Goal: Information Seeking & Learning: Learn about a topic

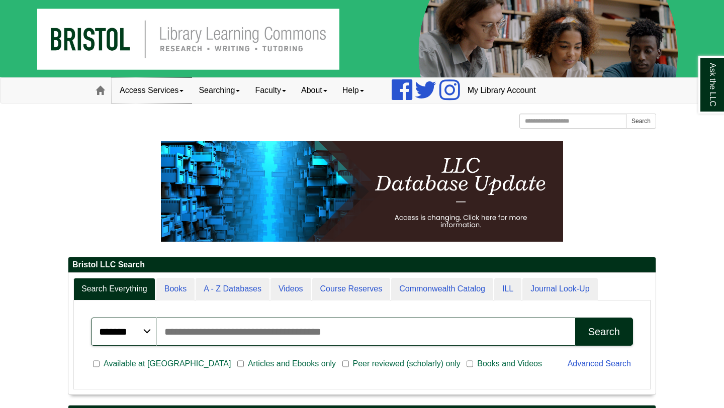
click at [186, 90] on link "Access Services" at bounding box center [151, 90] width 79 height 25
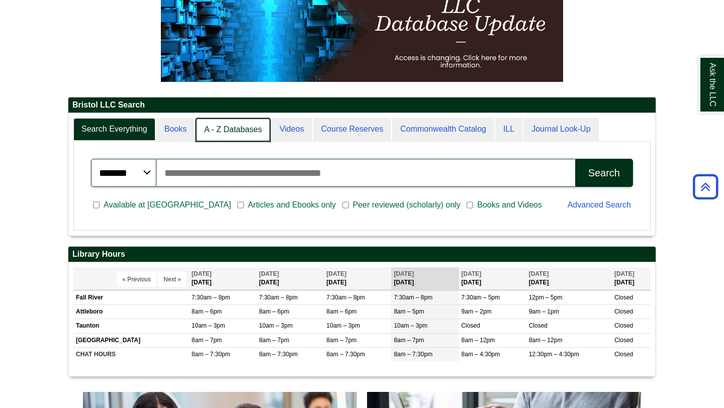
scroll to position [5, 5]
click at [233, 132] on link "A - Z Databases" at bounding box center [233, 130] width 75 height 24
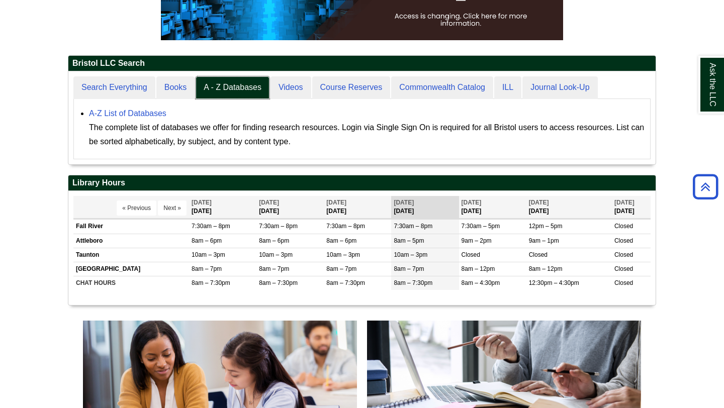
scroll to position [93, 587]
click at [156, 113] on link "A-Z List of Databases" at bounding box center [127, 113] width 77 height 9
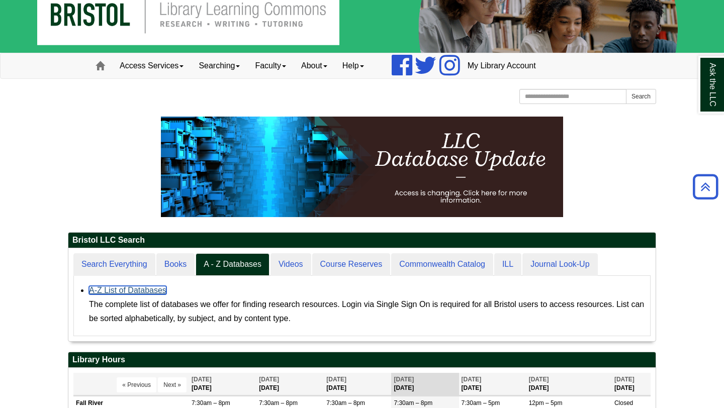
scroll to position [0, 0]
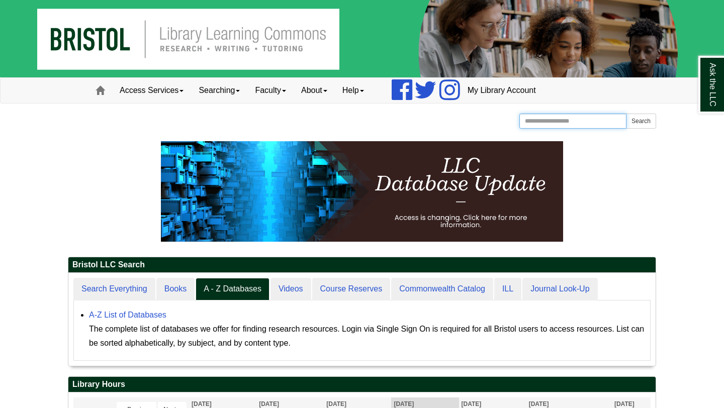
click at [547, 123] on input "Search the Website" at bounding box center [572, 121] width 107 height 15
type input "**********"
click at [626, 114] on button "Search" at bounding box center [641, 121] width 30 height 15
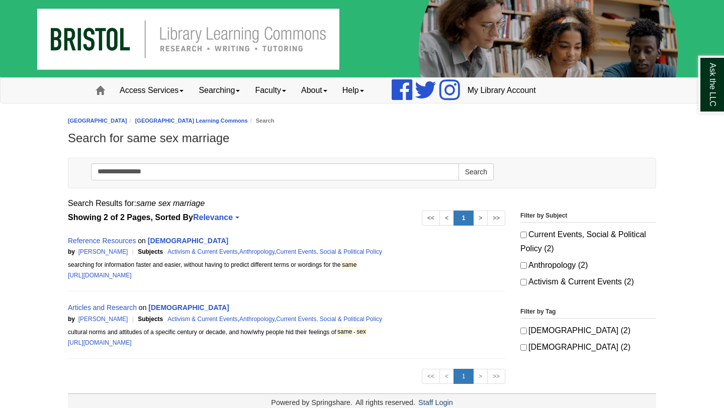
scroll to position [16, 0]
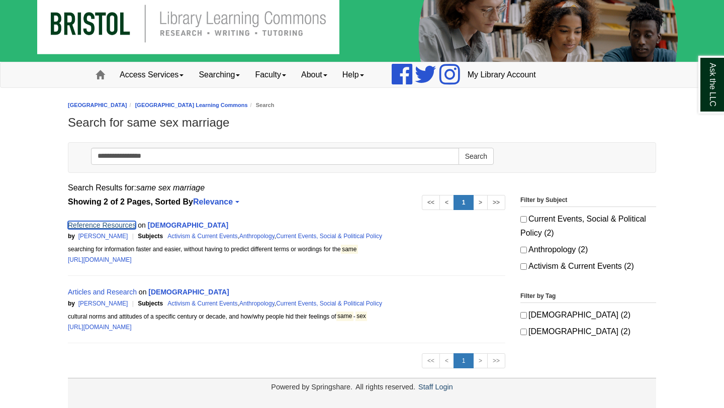
click at [109, 225] on link "Reference Resources" at bounding box center [102, 225] width 68 height 8
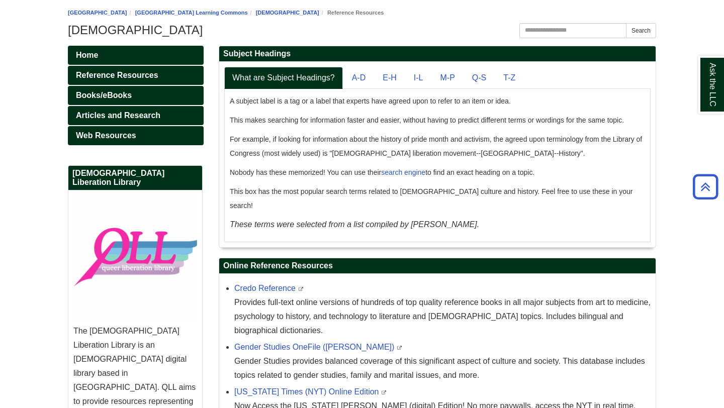
scroll to position [75, 0]
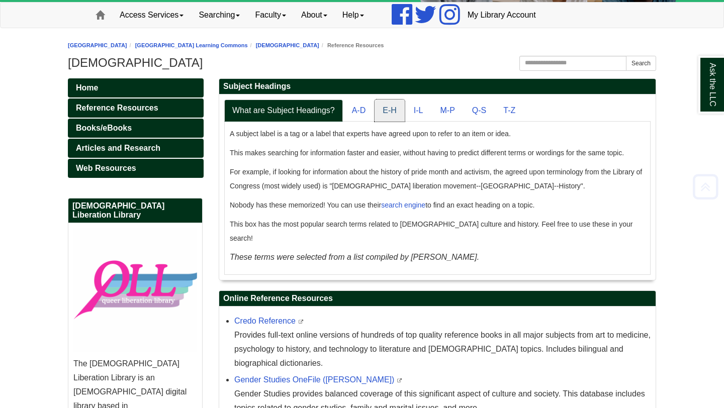
click at [375, 115] on link "E-H" at bounding box center [390, 111] width 30 height 23
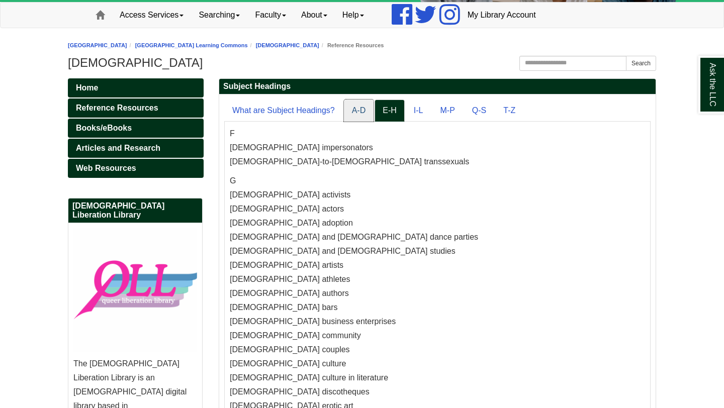
click at [363, 113] on link "A-D" at bounding box center [359, 111] width 30 height 23
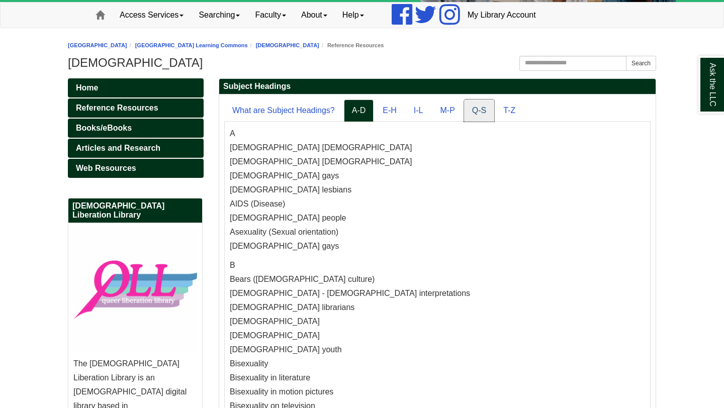
click at [488, 108] on link "Q-S" at bounding box center [479, 111] width 30 height 23
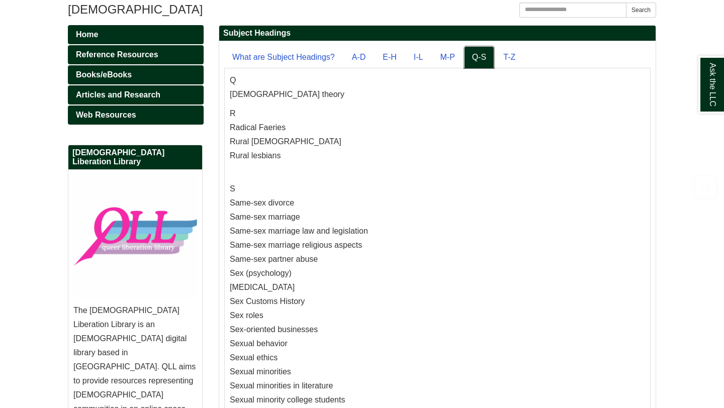
scroll to position [130, 0]
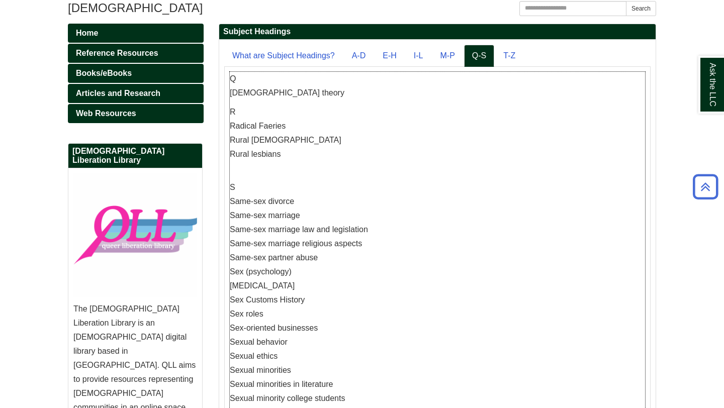
click at [269, 200] on p "S Same-sex divorce Same-sex marriage Same-sex marriage law and legislation Same…" at bounding box center [437, 328] width 415 height 324
click at [271, 219] on p "S Same-sex divorce Same-sex marriage Same-sex marriage law and legislation Same…" at bounding box center [437, 328] width 415 height 324
click at [275, 58] on link "What are Subject Headings?" at bounding box center [283, 56] width 119 height 23
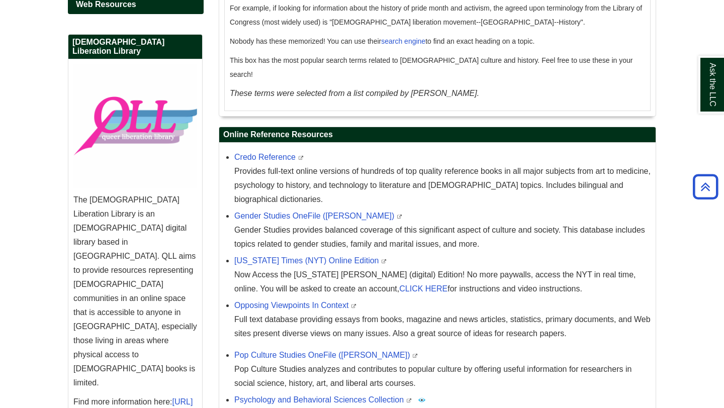
scroll to position [241, 0]
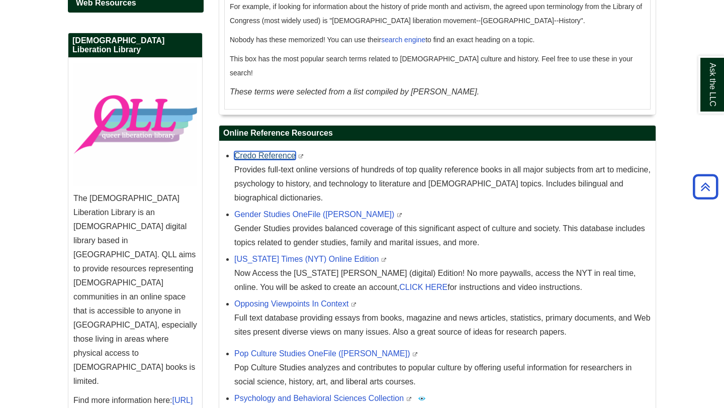
click at [266, 151] on link "Credo Reference" at bounding box center [264, 155] width 61 height 9
